Goal: Information Seeking & Learning: Compare options

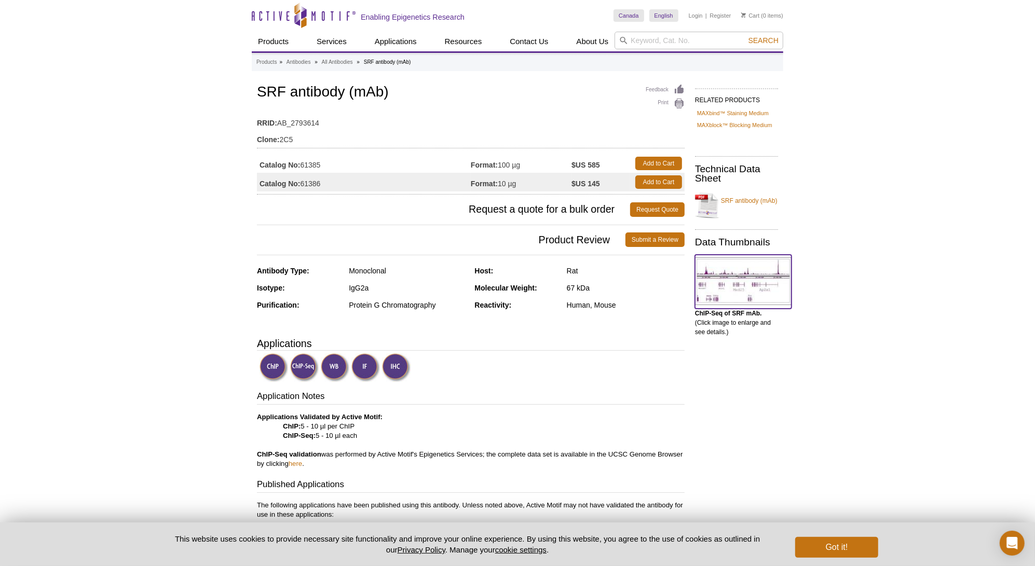
click at [748, 277] on img at bounding box center [743, 281] width 97 height 48
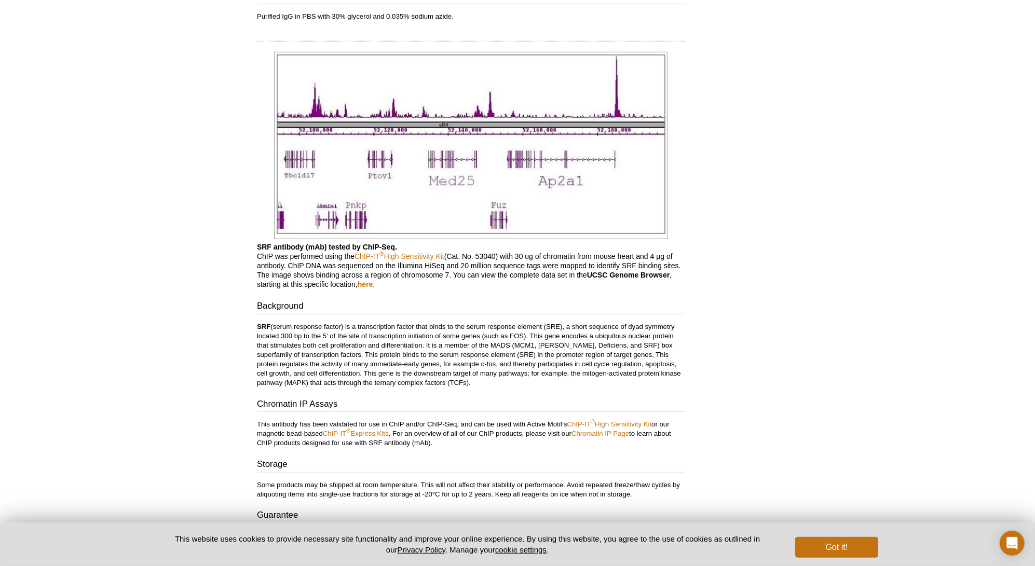
scroll to position [726, 0]
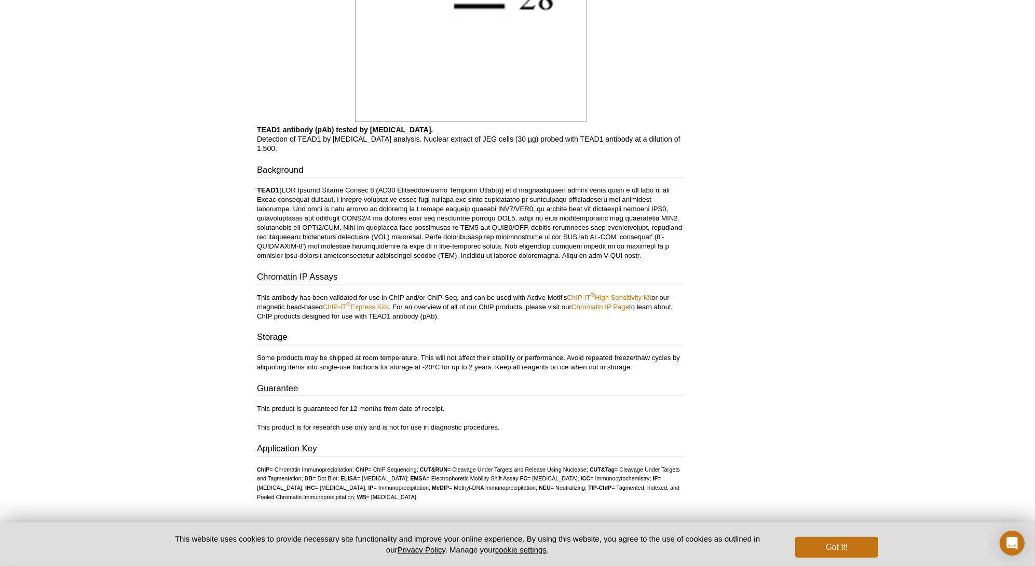
scroll to position [1378, 0]
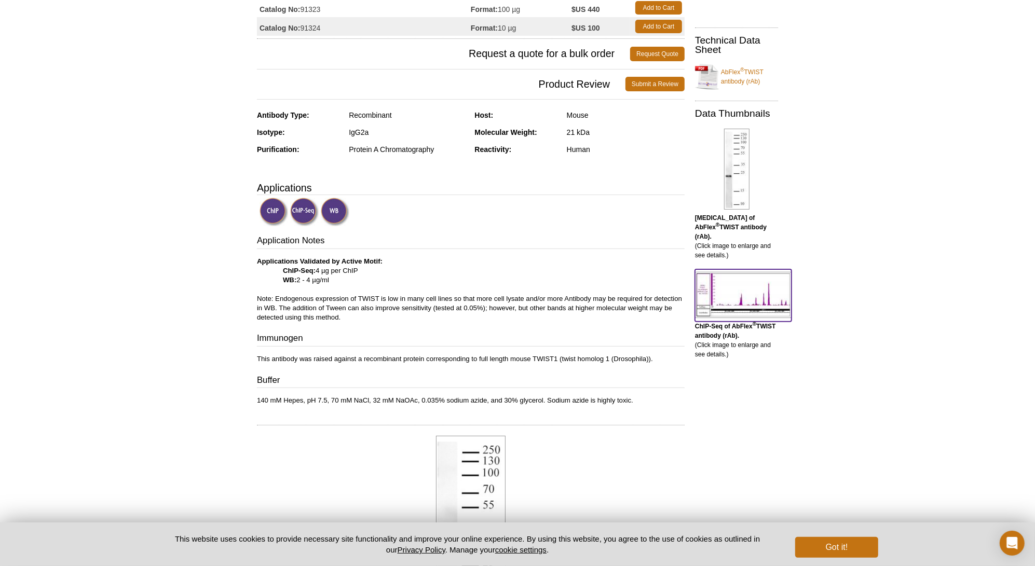
click at [732, 280] on img at bounding box center [743, 295] width 97 height 46
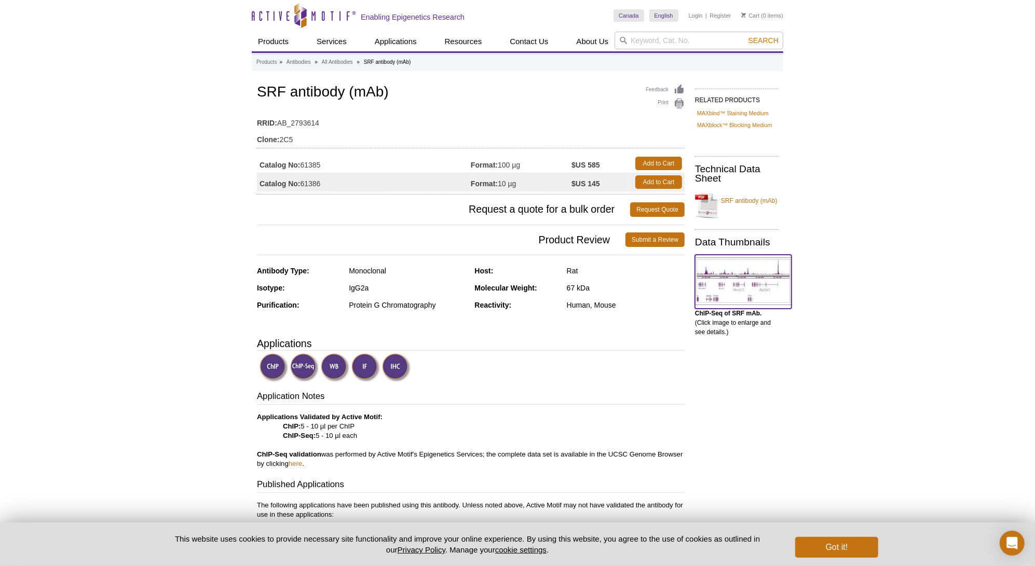
click at [727, 281] on img at bounding box center [743, 281] width 97 height 48
